Goal: Navigation & Orientation: Find specific page/section

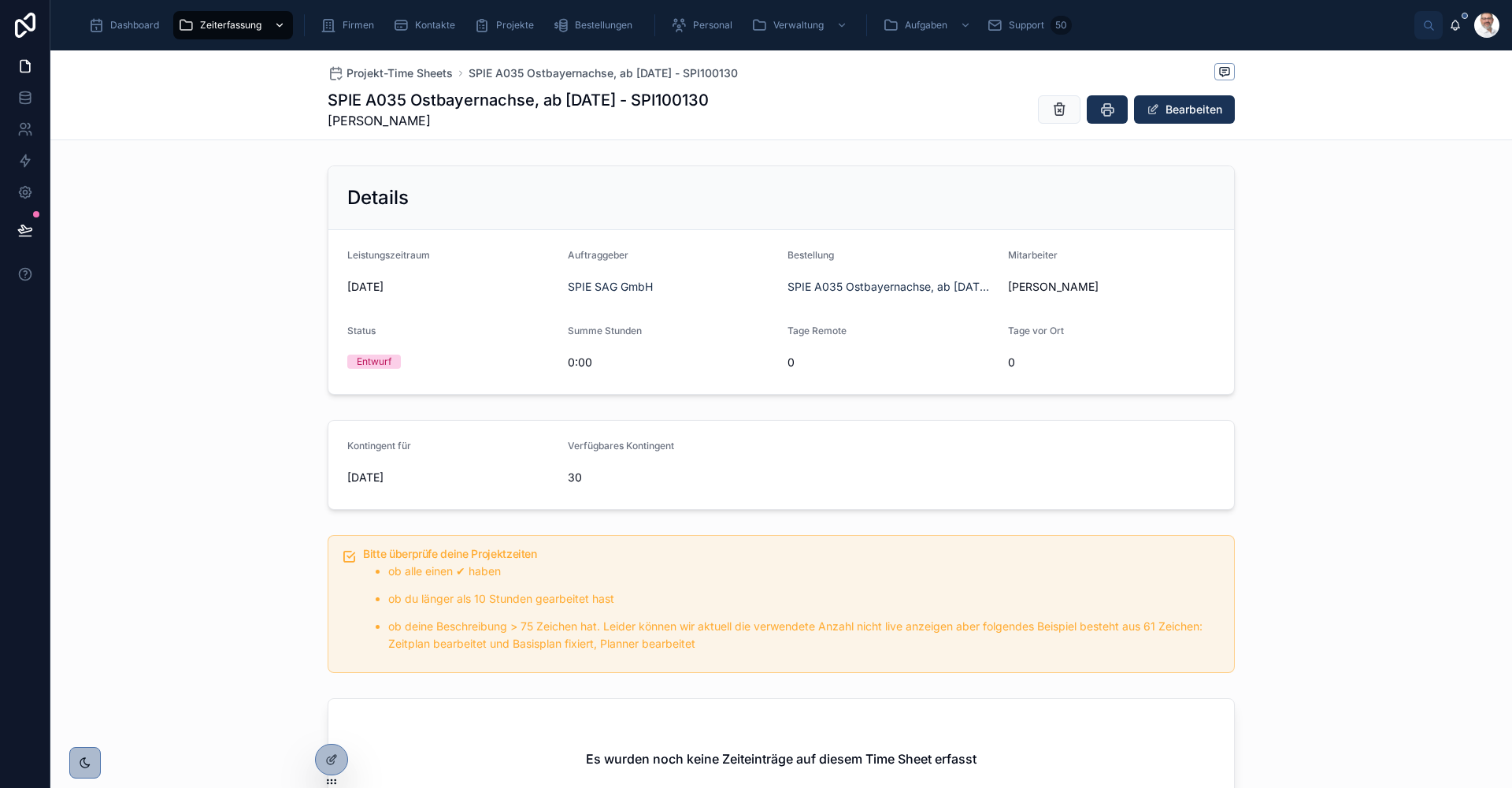
scroll to position [102, 0]
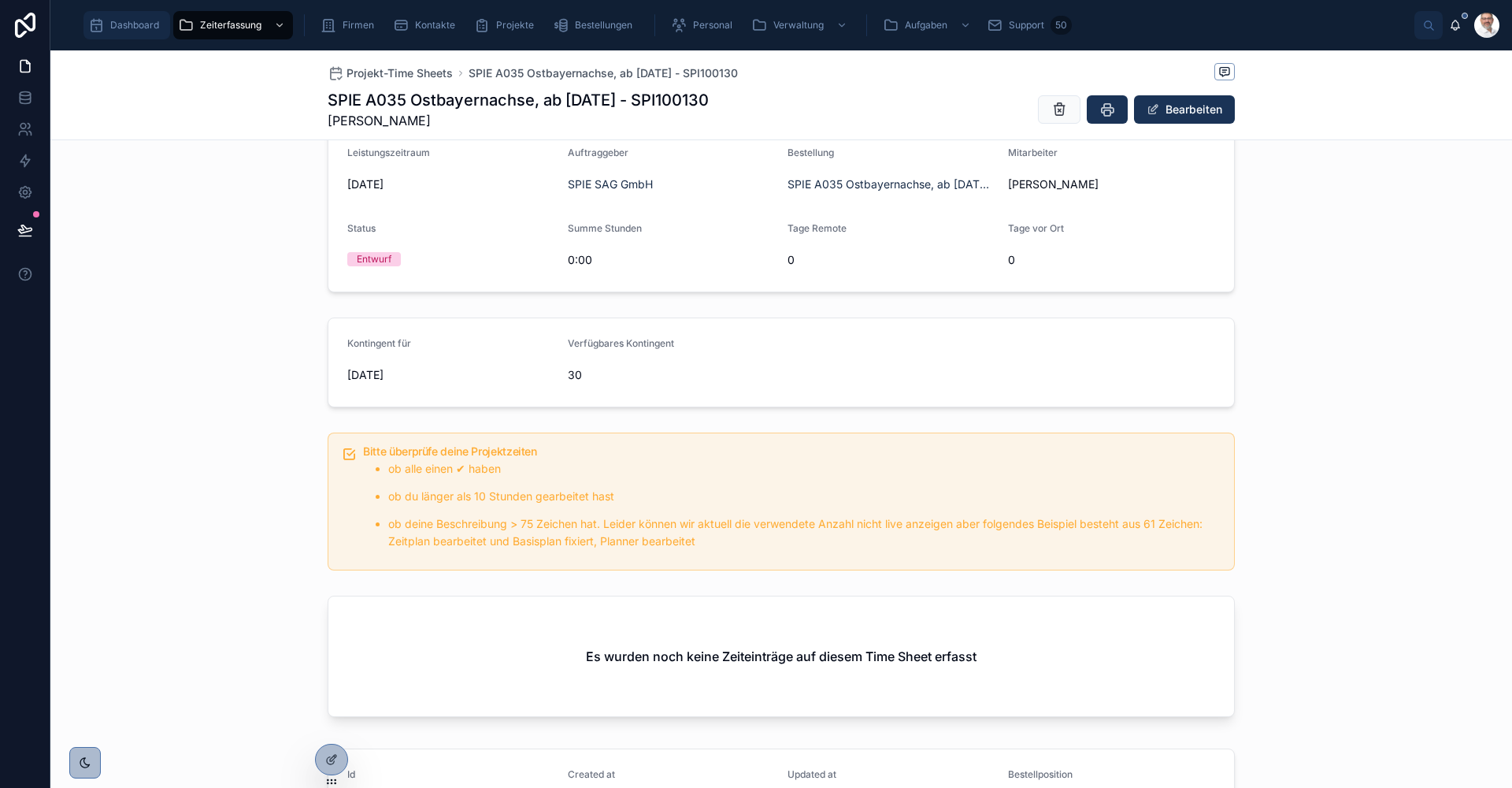
click at [115, 35] on div "Dashboard" at bounding box center [126, 25] width 77 height 25
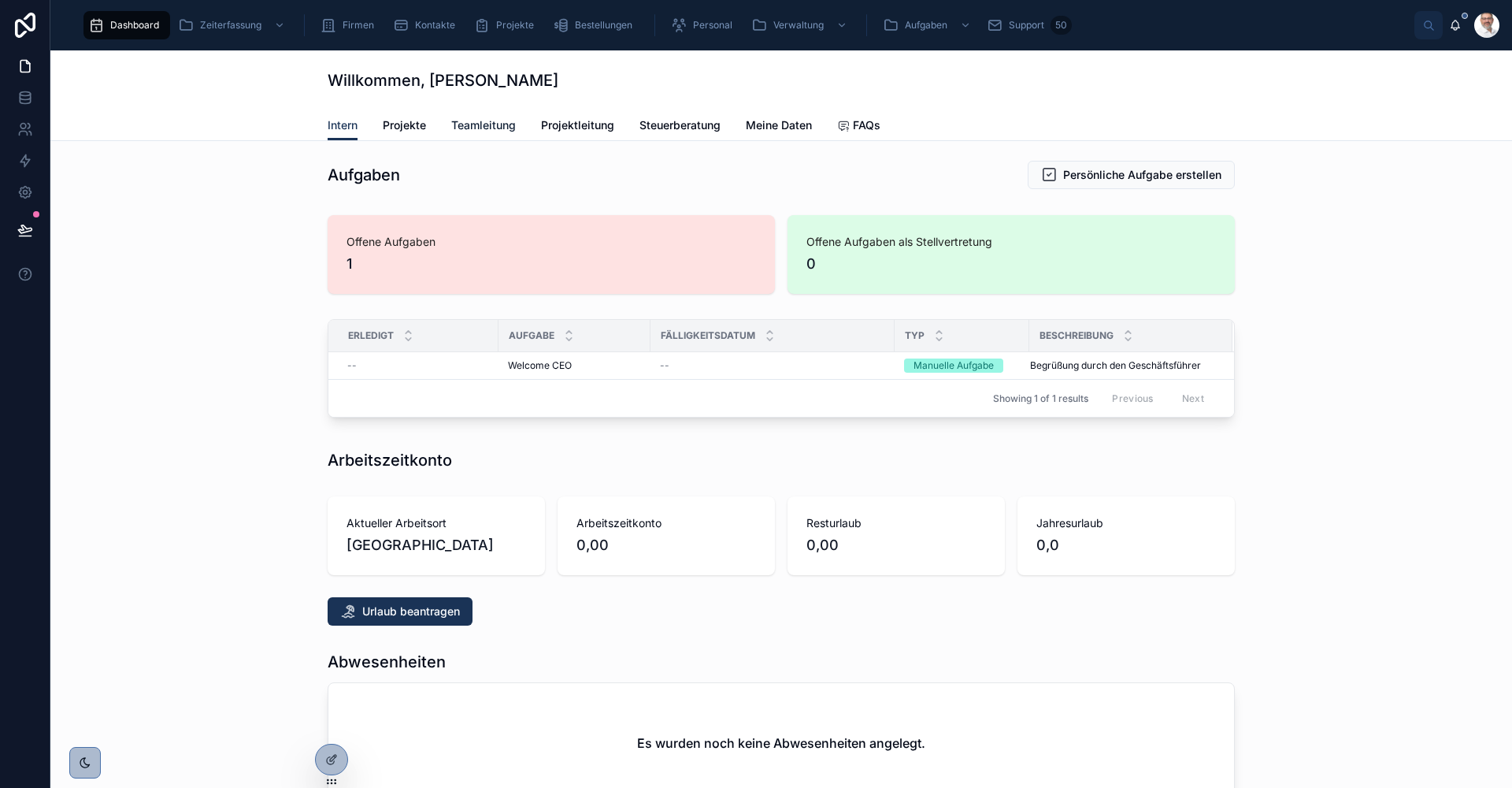
click at [476, 127] on span "Teamleitung" at bounding box center [484, 125] width 65 height 16
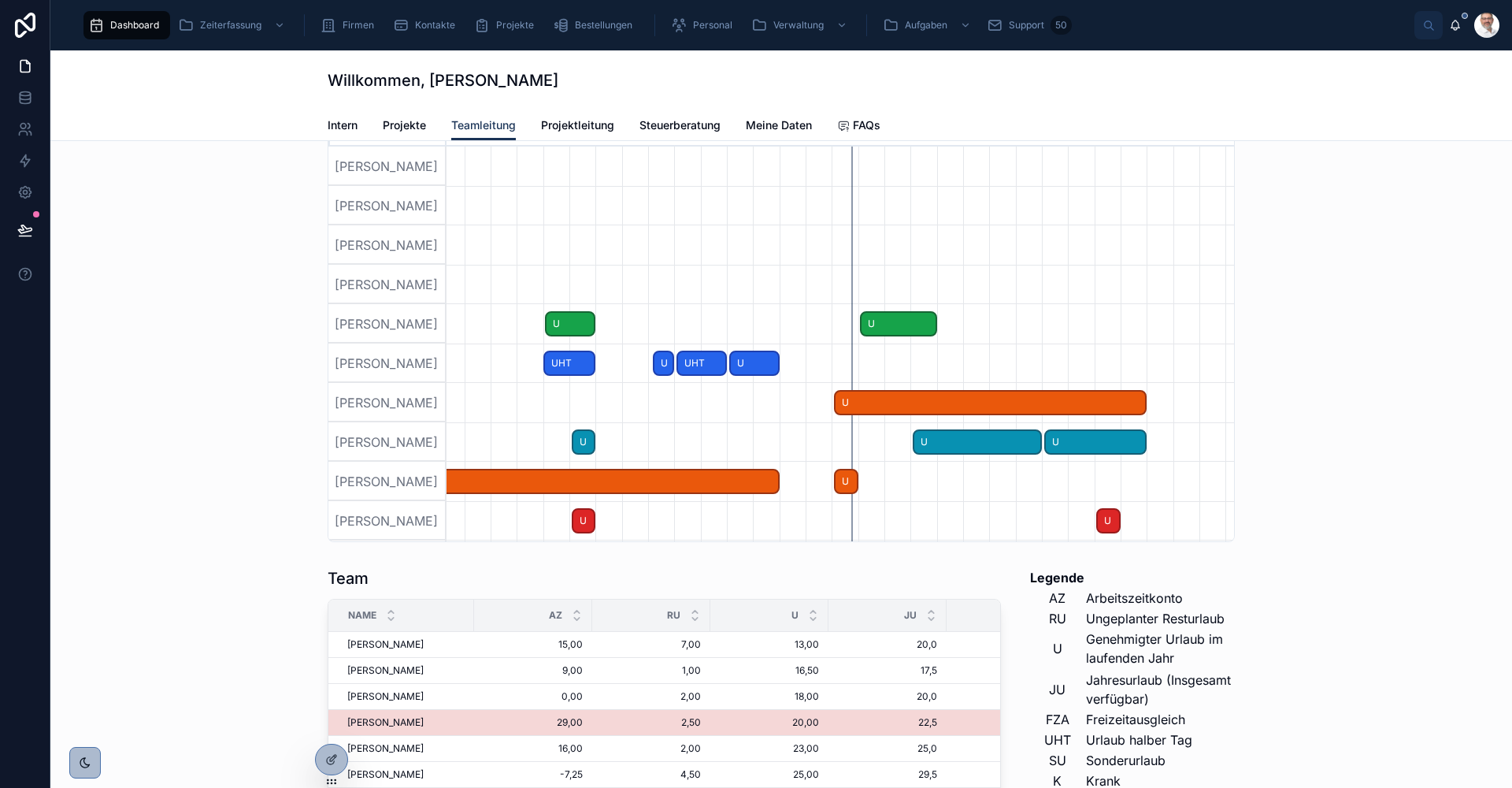
drag, startPoint x: 806, startPoint y: 408, endPoint x: 428, endPoint y: 394, distance: 378.3
click at [428, 394] on div "[PERSON_NAME] [PERSON_NAME] [PERSON_NAME] [PERSON_NAME] [PERSON_NAME] [PERSON_N…" at bounding box center [781, 344] width 906 height 395
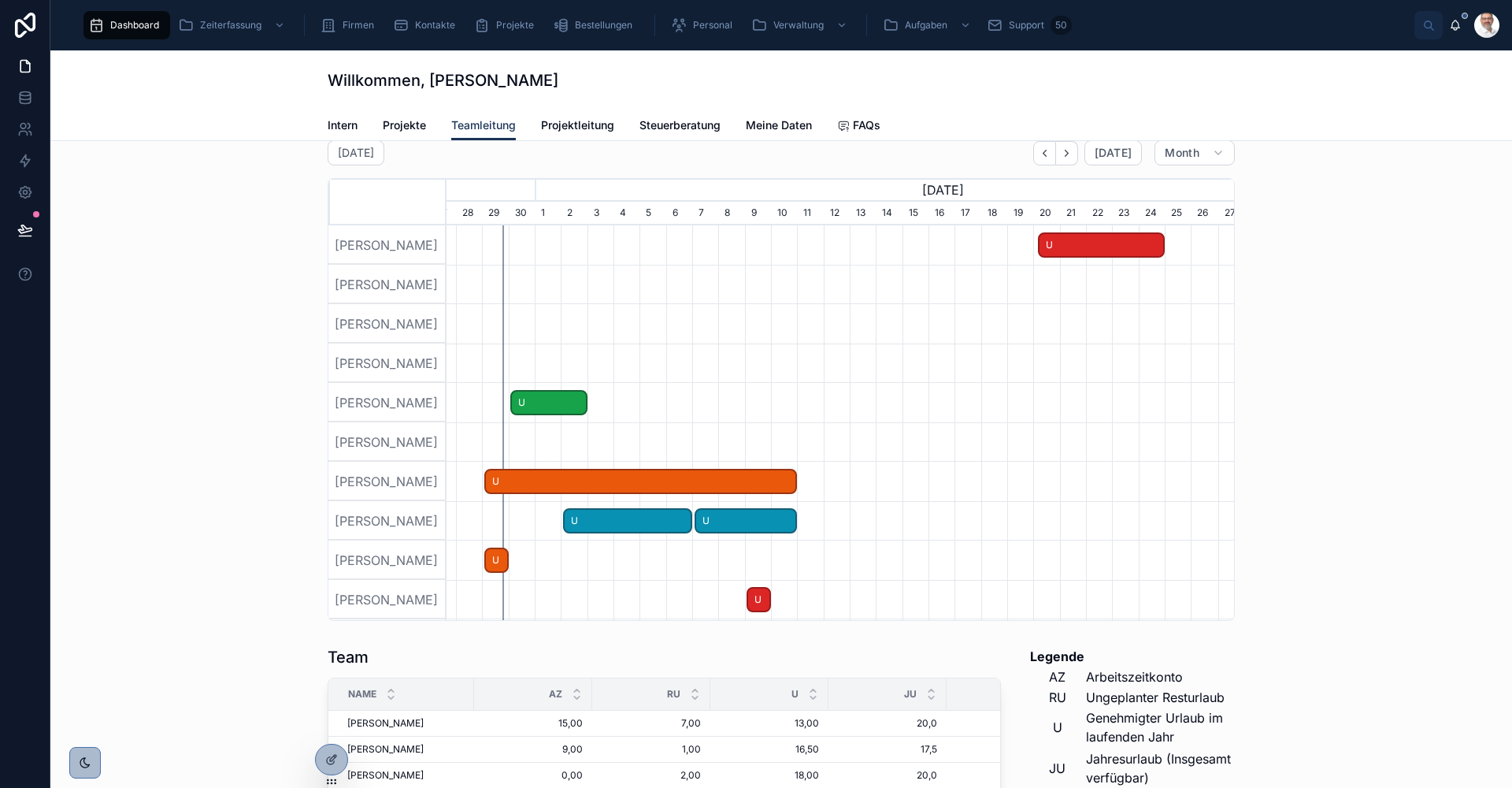
scroll to position [0, 788]
